Goal: Navigation & Orientation: Find specific page/section

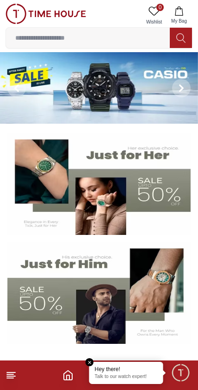
click at [104, 85] on img at bounding box center [99, 88] width 198 height 72
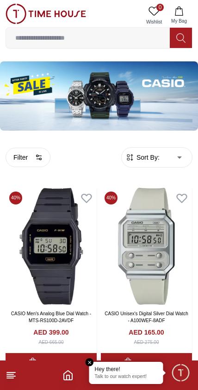
click at [8, 378] on line at bounding box center [10, 378] width 6 height 0
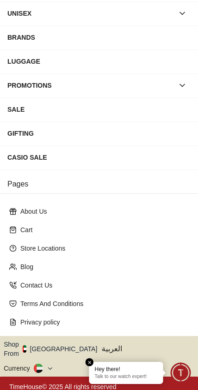
scroll to position [105, 0]
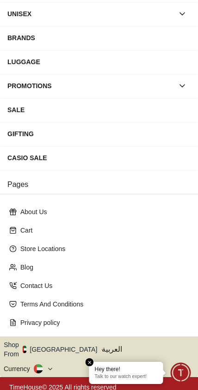
click at [102, 349] on icon "button" at bounding box center [103, 349] width 2 height 1
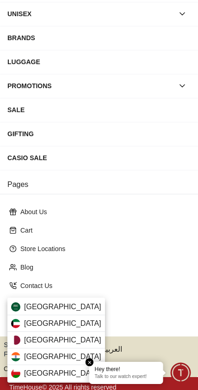
click at [57, 340] on div "[GEOGRAPHIC_DATA]" at bounding box center [55, 340] width 97 height 17
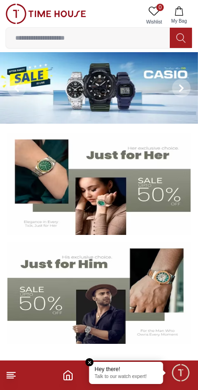
click at [68, 289] on img at bounding box center [98, 294] width 183 height 102
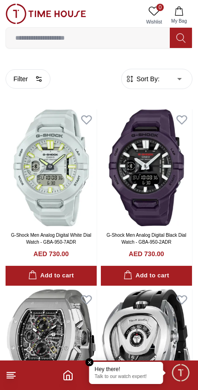
click at [9, 379] on icon at bounding box center [11, 375] width 11 height 11
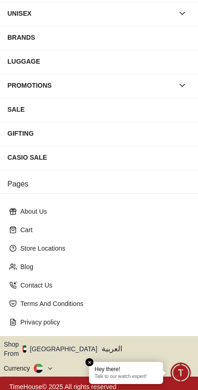
scroll to position [105, 0]
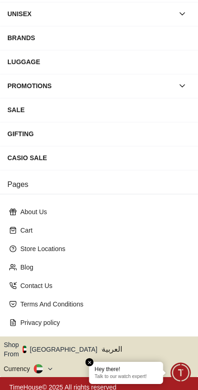
click at [101, 346] on icon "button" at bounding box center [102, 349] width 3 height 7
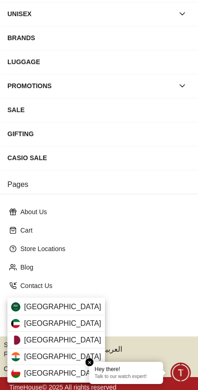
click at [70, 338] on div "[GEOGRAPHIC_DATA]" at bounding box center [55, 340] width 97 height 17
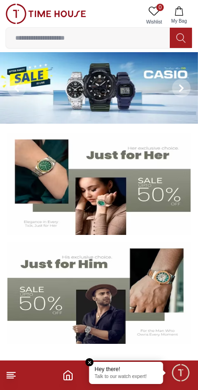
click at [7, 373] on line at bounding box center [11, 373] width 8 height 0
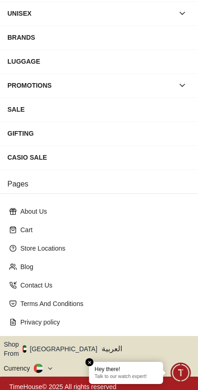
scroll to position [105, 0]
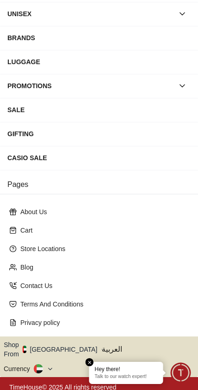
click at [101, 346] on icon "button" at bounding box center [102, 349] width 3 height 7
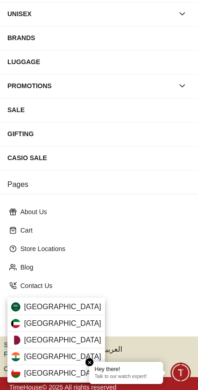
click at [57, 341] on div "[GEOGRAPHIC_DATA]" at bounding box center [55, 340] width 97 height 17
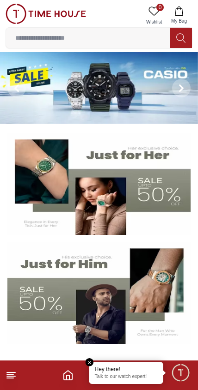
click at [14, 379] on icon at bounding box center [11, 375] width 11 height 11
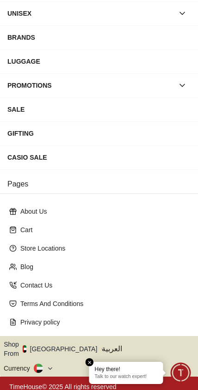
scroll to position [105, 0]
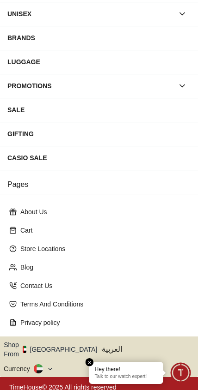
click at [70, 350] on button "Shop From UAE" at bounding box center [54, 349] width 100 height 18
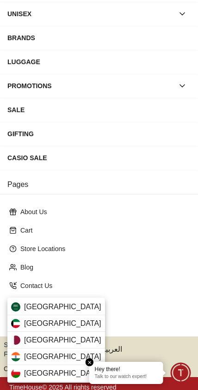
click at [62, 340] on div "[GEOGRAPHIC_DATA]" at bounding box center [55, 340] width 97 height 17
